Goal: Transaction & Acquisition: Purchase product/service

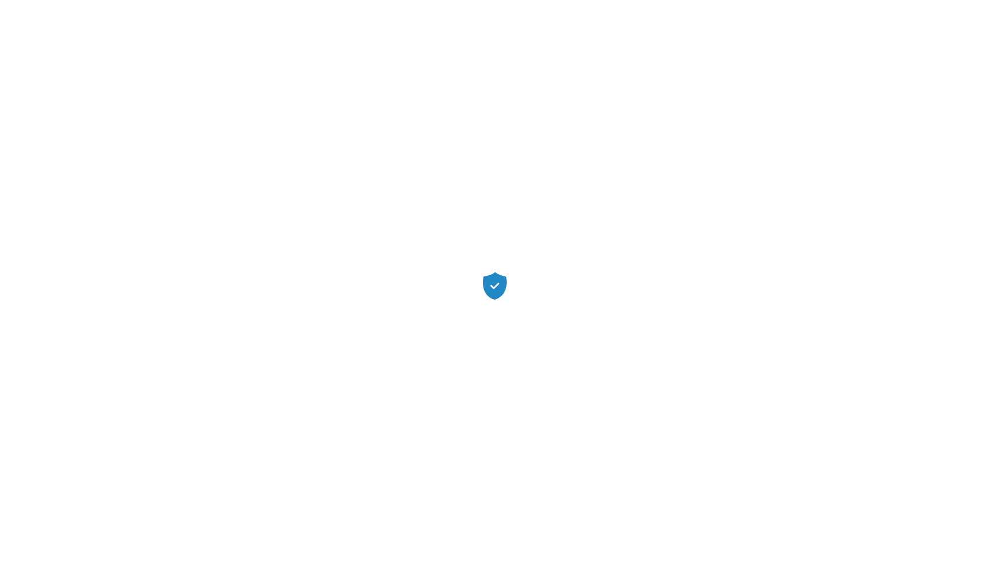
click at [611, 208] on div at bounding box center [494, 286] width 989 height 572
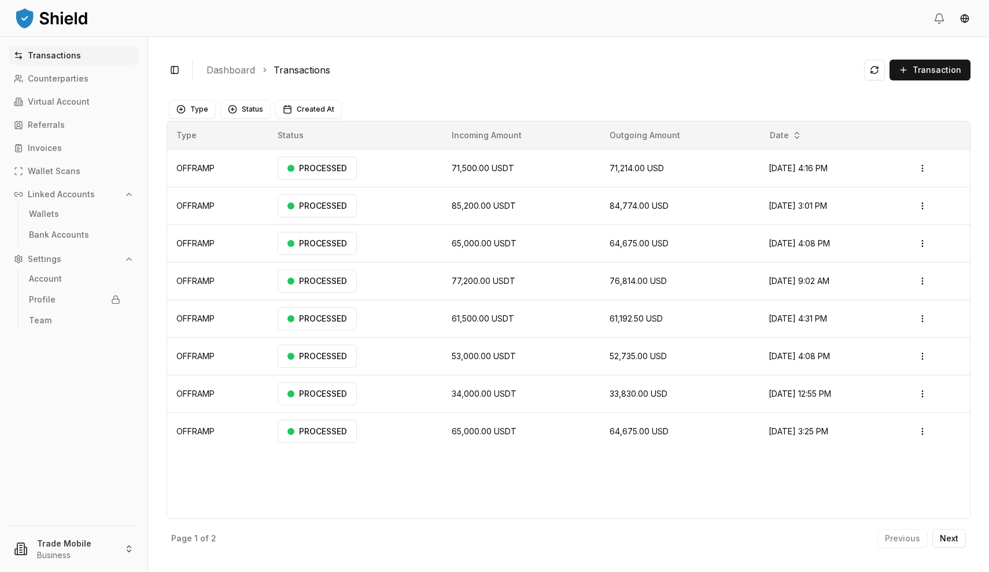
click at [588, 72] on ol "Dashboard Transactions" at bounding box center [531, 70] width 649 height 14
click at [925, 64] on span "Transaction" at bounding box center [937, 70] width 49 height 12
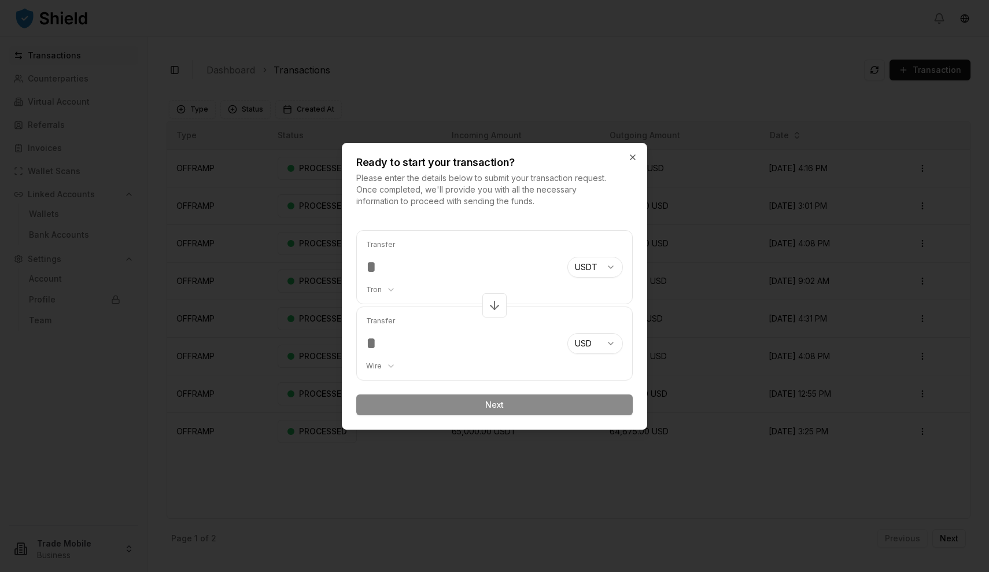
click at [804, 100] on div at bounding box center [494, 286] width 989 height 572
click at [599, 39] on div at bounding box center [494, 286] width 989 height 572
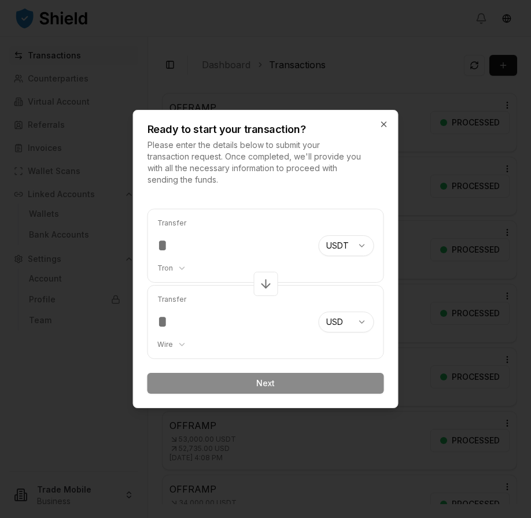
click at [276, 252] on input "number" at bounding box center [233, 245] width 152 height 21
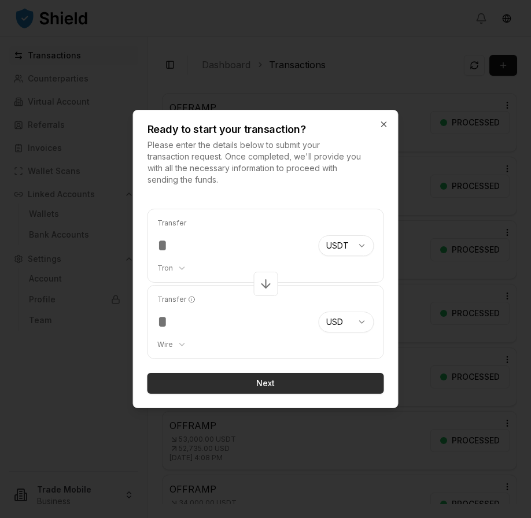
type input "*****"
click at [235, 381] on button "Next" at bounding box center [266, 383] width 237 height 21
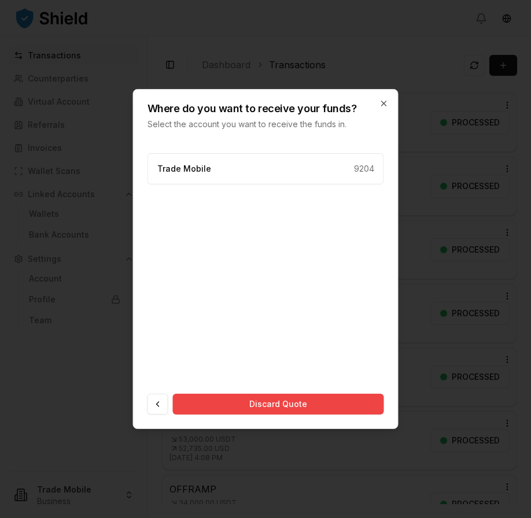
drag, startPoint x: 220, startPoint y: 407, endPoint x: 246, endPoint y: 219, distance: 190.4
click at [245, 220] on div "Trade Mobile 9204 Discard Quote" at bounding box center [266, 284] width 237 height 262
click at [273, 191] on div "Trade Mobile 9204" at bounding box center [266, 264] width 237 height 222
click at [292, 166] on div "Trade Mobile 9204" at bounding box center [266, 168] width 237 height 31
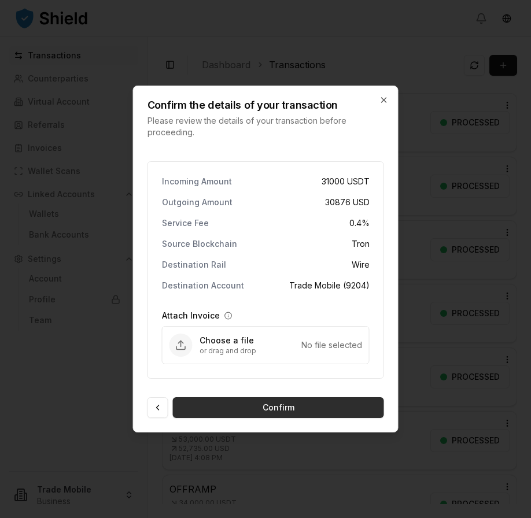
click at [230, 414] on button "Confirm" at bounding box center [278, 407] width 211 height 21
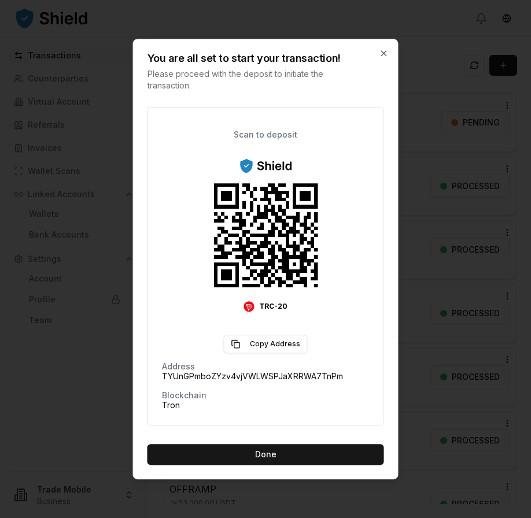
scroll to position [95, 0]
drag, startPoint x: 352, startPoint y: 56, endPoint x: 226, endPoint y: 64, distance: 126.4
click at [224, 65] on div "You are all set to start your transaction! Please proceed with the deposit to i…" at bounding box center [266, 65] width 264 height 52
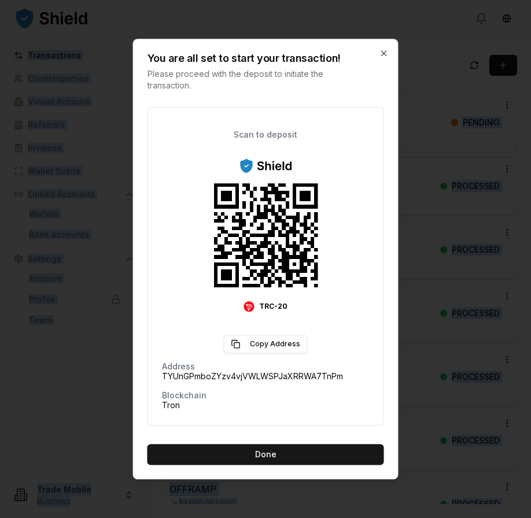
drag, startPoint x: 255, startPoint y: 49, endPoint x: -18, endPoint y: 72, distance: 274.0
click at [0, 72] on html "Transactions Counterparties Virtual Account Referrals Invoices Wallet Scans Lin…" at bounding box center [265, 259] width 531 height 518
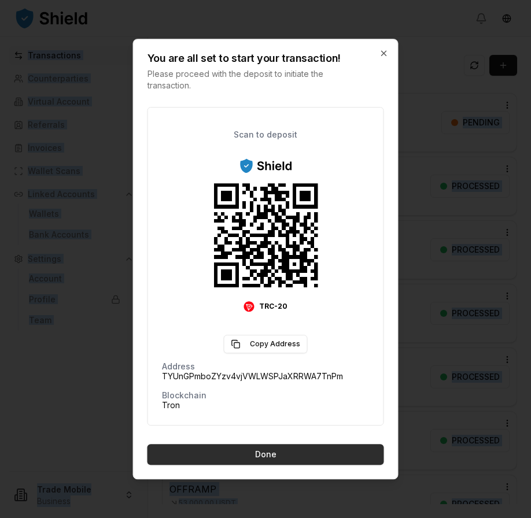
click at [251, 450] on button "Done" at bounding box center [266, 454] width 237 height 21
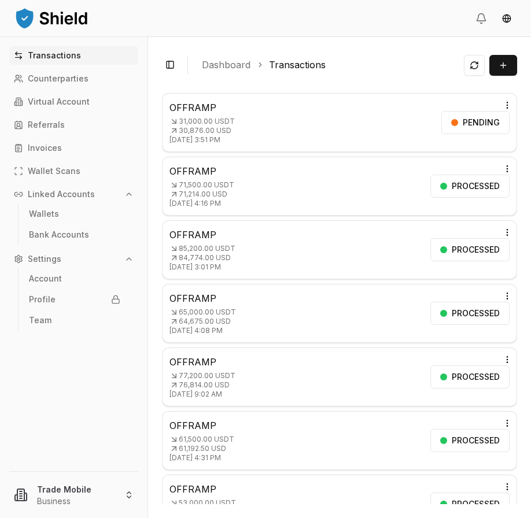
click at [351, 130] on div "OFFRAMP 31,000.00 USDT 30,876.00 USD [DATE] 3:51 PM PENDING Open menu" at bounding box center [340, 123] width 340 height 44
click at [197, 123] on p "31,000.00 USDT" at bounding box center [202, 121] width 65 height 9
click at [507, 101] on html "Transactions Counterparties Virtual Account Referrals Invoices Wallet Scans Lin…" at bounding box center [265, 259] width 531 height 518
click at [495, 150] on p "View Details" at bounding box center [490, 151] width 43 height 7
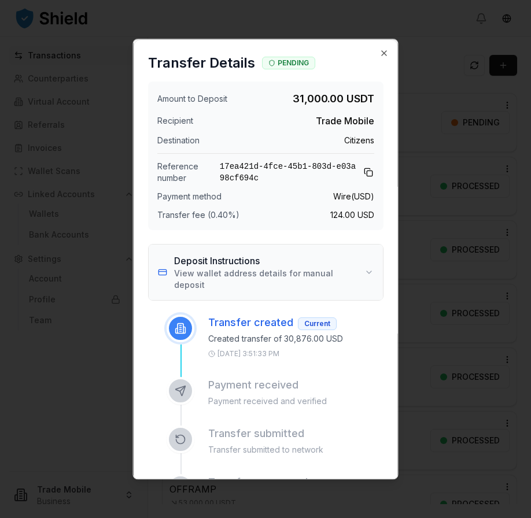
click at [251, 259] on h3 "Deposit Instructions" at bounding box center [267, 261] width 186 height 14
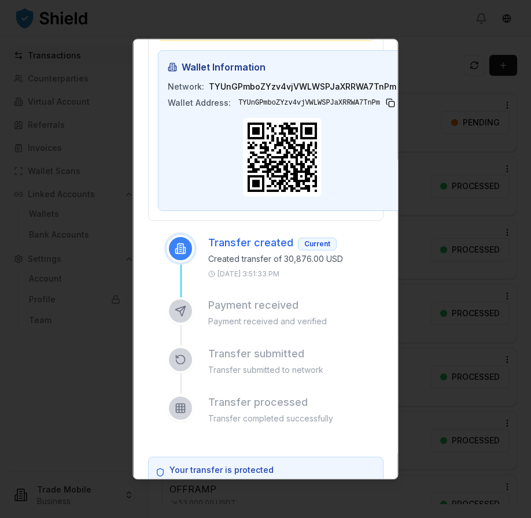
scroll to position [347, 0]
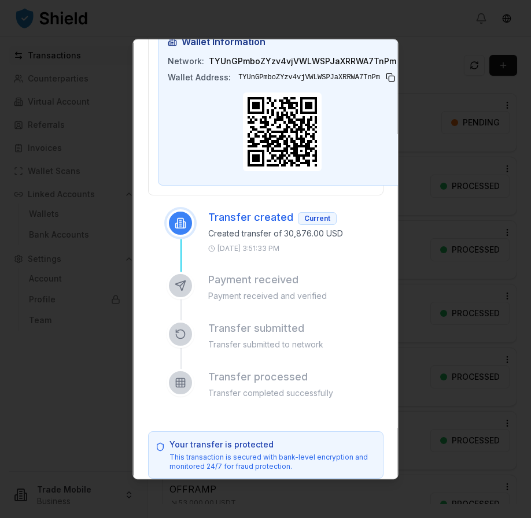
click at [267, 291] on div "Payment received Payment received and verified" at bounding box center [275, 296] width 217 height 49
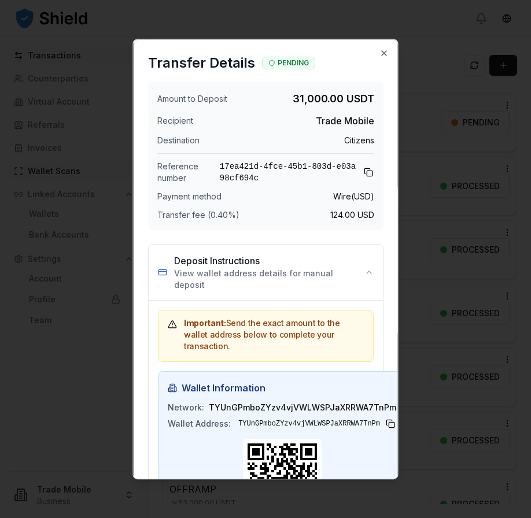
scroll to position [0, 0]
